Goal: Transaction & Acquisition: Purchase product/service

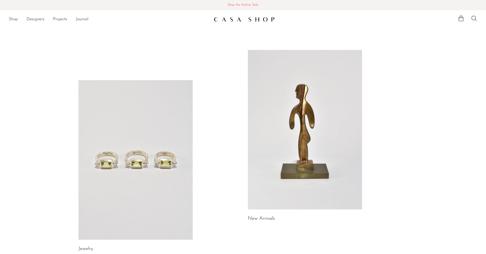
click at [15, 19] on link "Shop" at bounding box center [13, 19] width 9 height 7
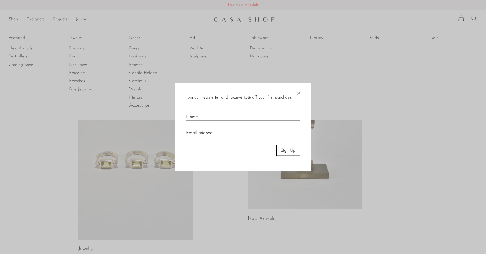
click at [297, 92] on span "×" at bounding box center [298, 91] width 5 height 17
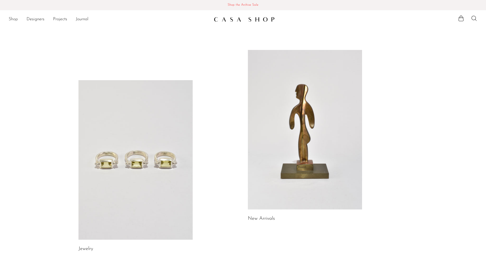
click at [17, 20] on link "Shop" at bounding box center [13, 19] width 9 height 7
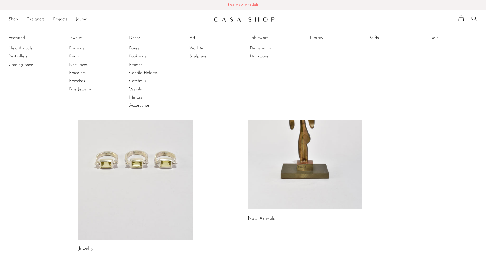
click at [24, 49] on link "New Arrivals" at bounding box center [29, 48] width 41 height 6
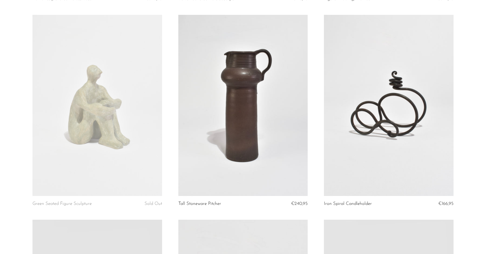
scroll to position [240, 0]
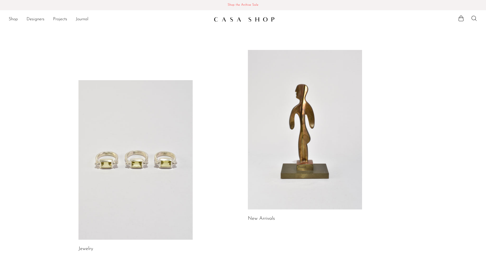
click at [126, 132] on link at bounding box center [135, 160] width 114 height 160
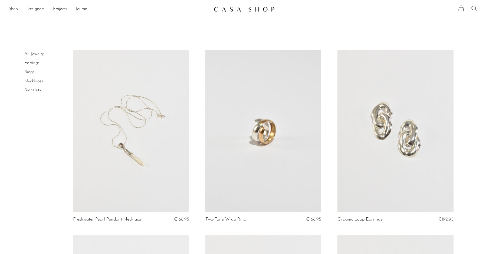
click at [14, 10] on link "Shop" at bounding box center [13, 9] width 9 height 7
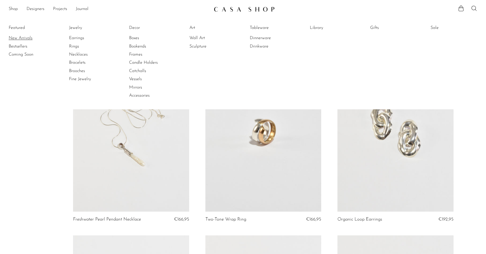
click at [26, 38] on link "New Arrivals" at bounding box center [29, 38] width 41 height 6
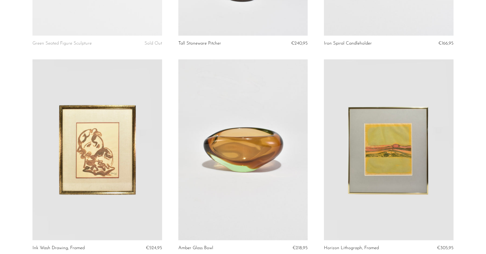
scroll to position [400, 0]
